Goal: Communication & Community: Ask a question

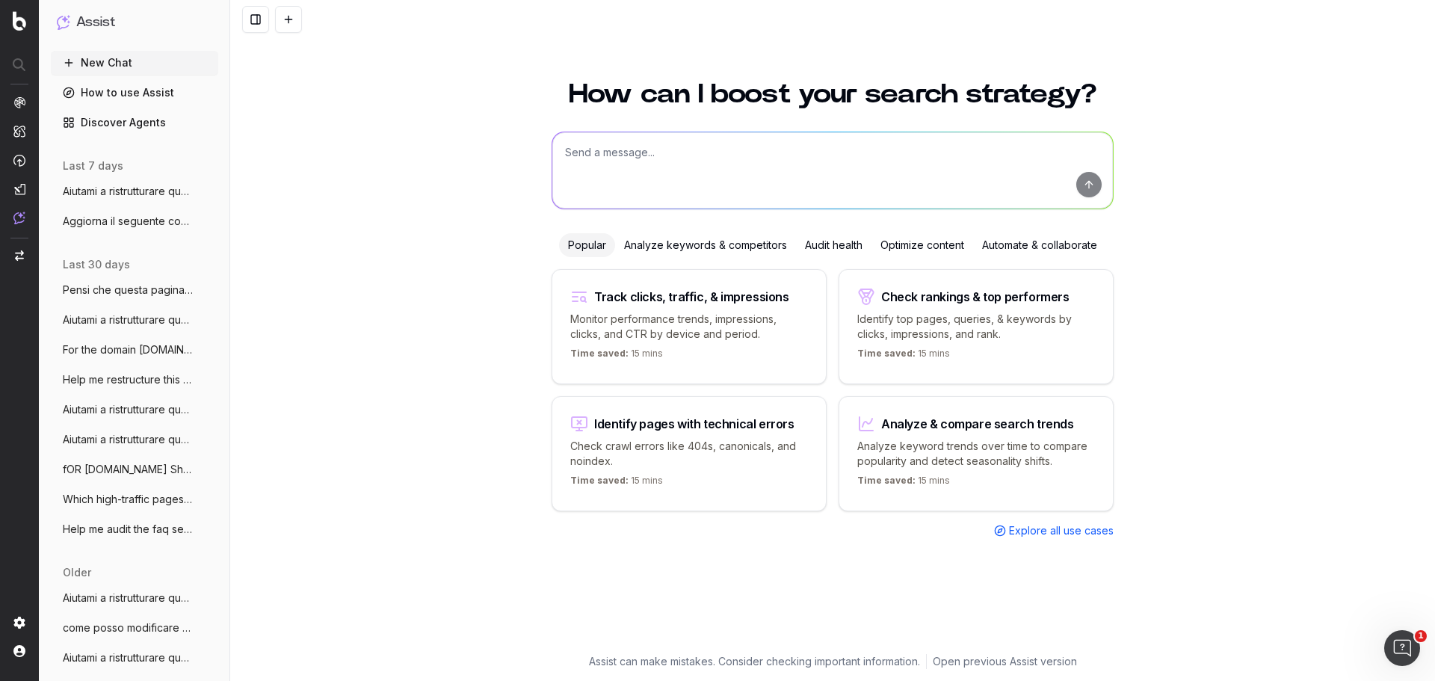
click at [593, 157] on textarea at bounding box center [832, 170] width 561 height 76
paste textarea "Loremip d sitametconsec adipis elitsedd ei temp inc utl etd magnaaliqu e admini…"
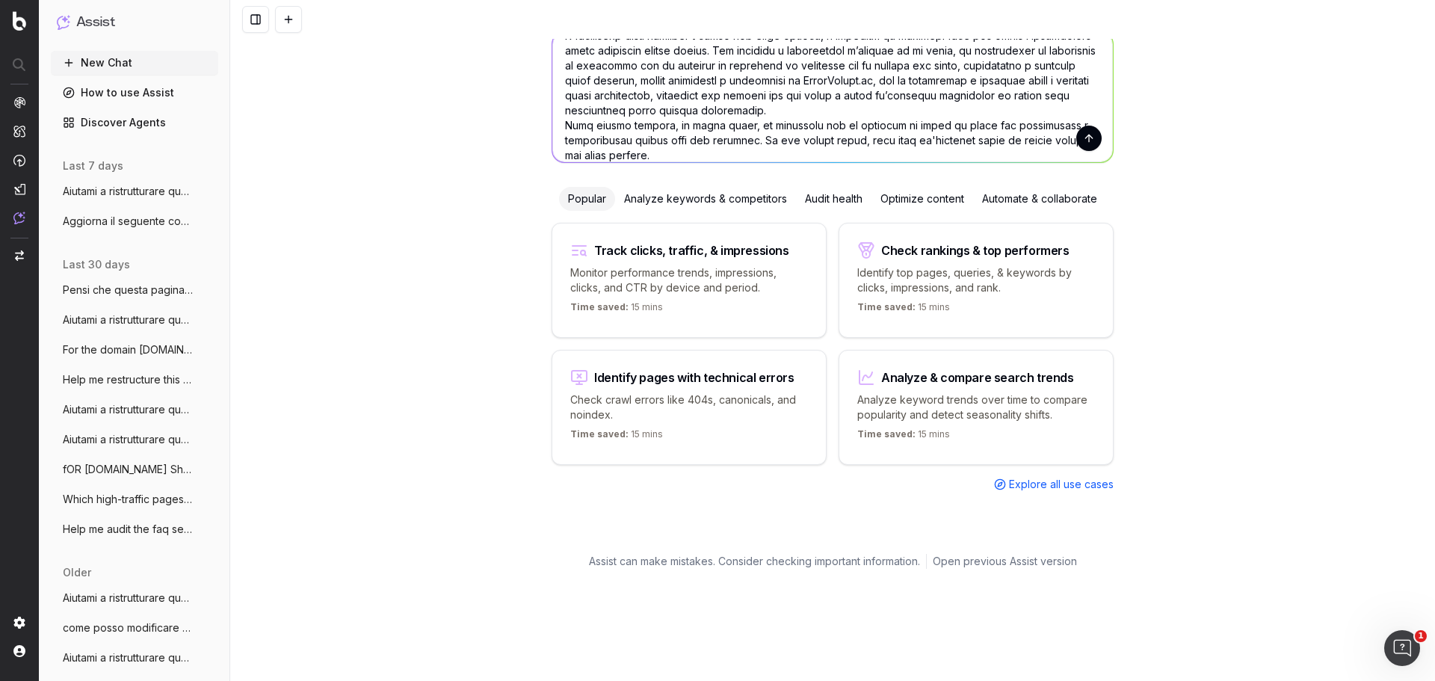
scroll to position [99, 0]
type textarea "Loremip d sitametconsec adipis elitsedd ei temp inc utl etd magnaaliqu e admini…"
click at [1087, 139] on button "submit" at bounding box center [1088, 138] width 25 height 25
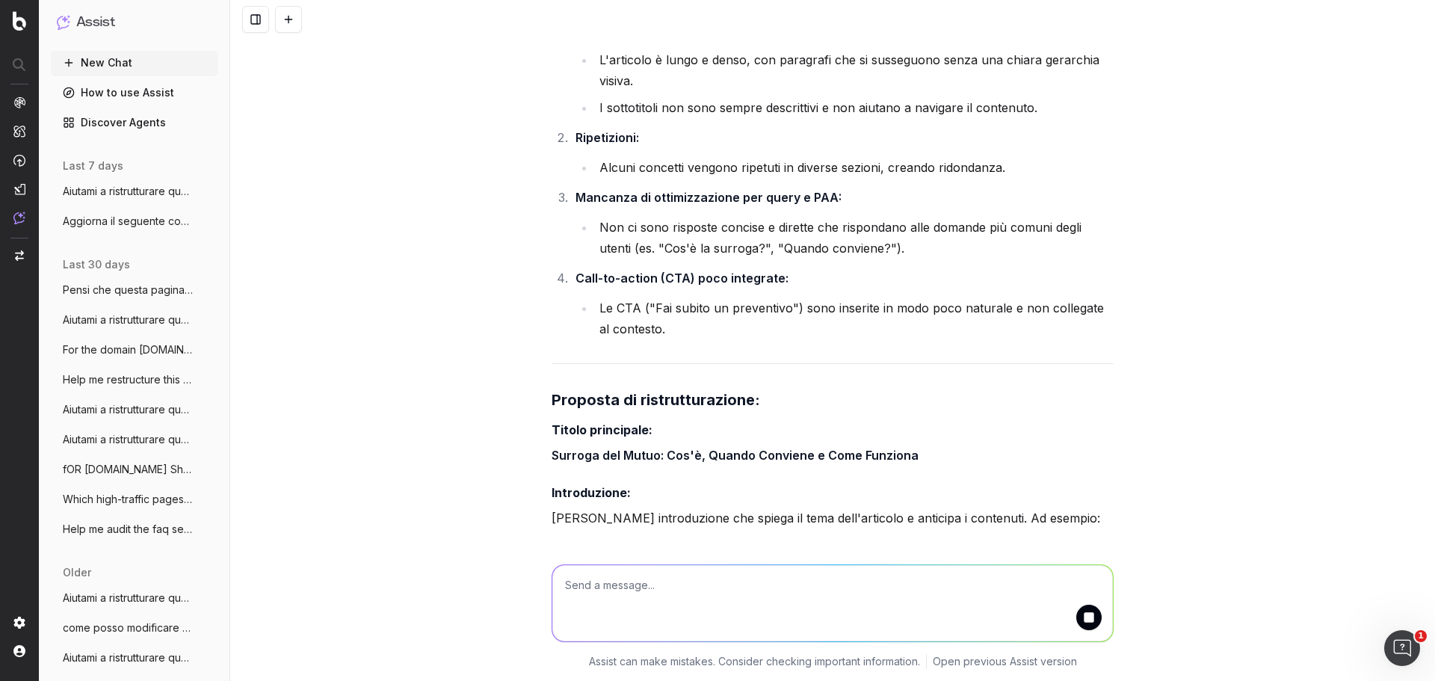
scroll to position [3064, 0]
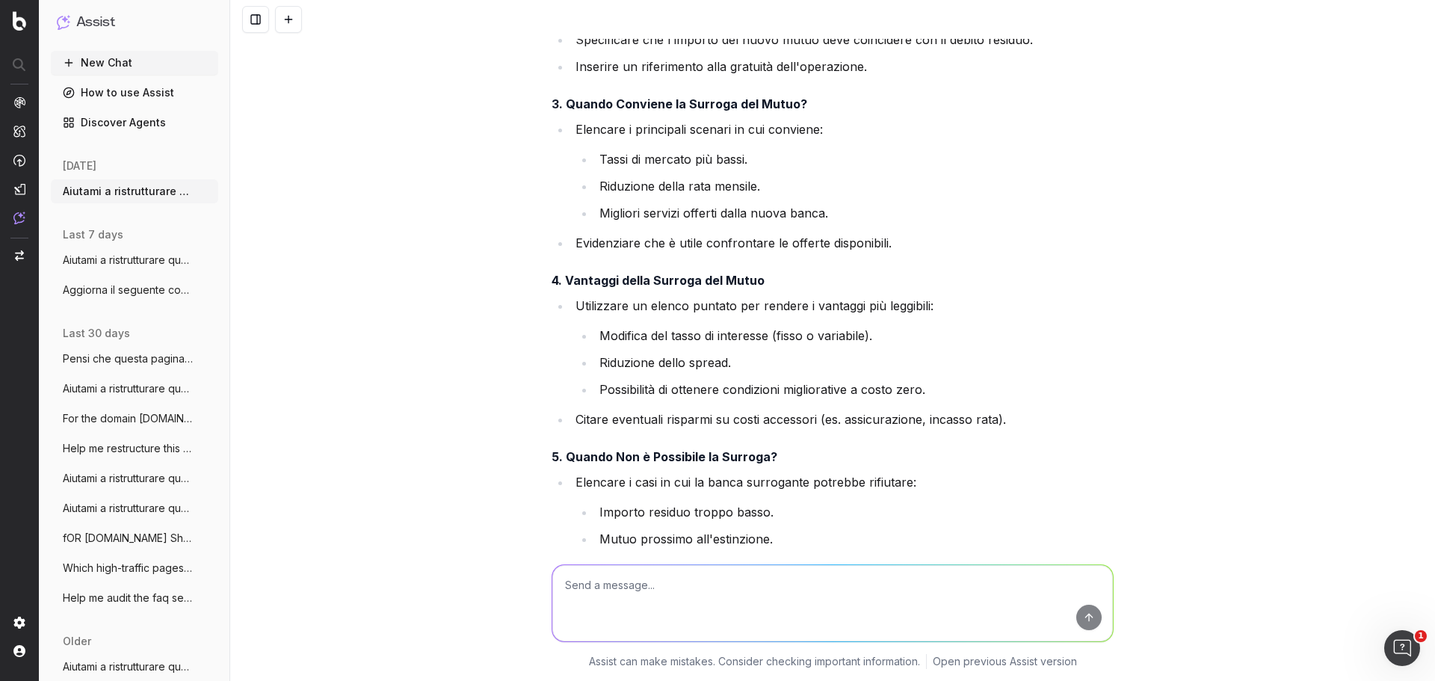
scroll to position [3886, 0]
